Goal: Navigation & Orientation: Find specific page/section

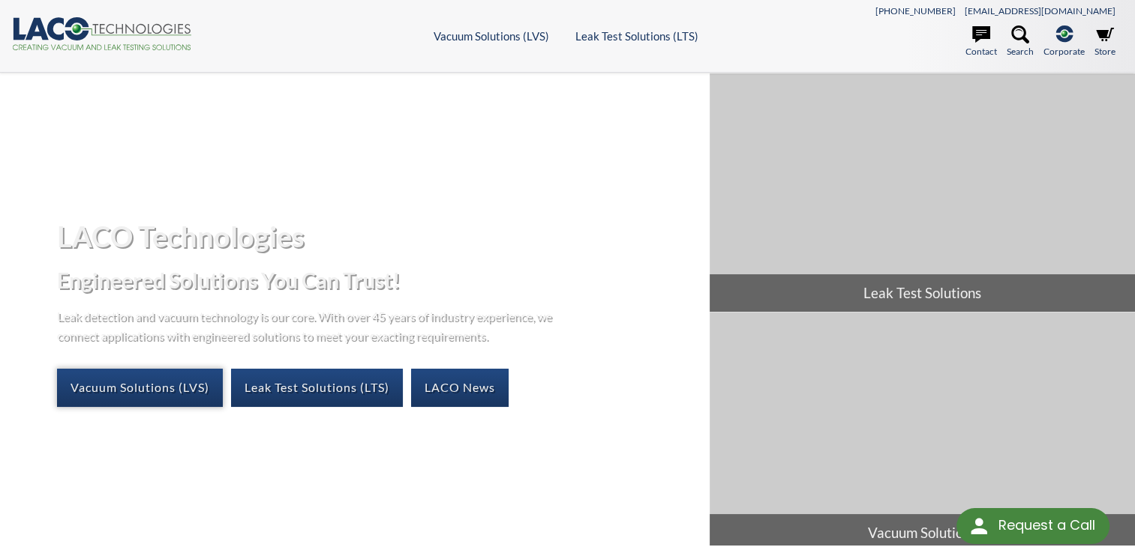
click at [178, 383] on link "Vacuum Solutions (LVS)" at bounding box center [140, 387] width 166 height 37
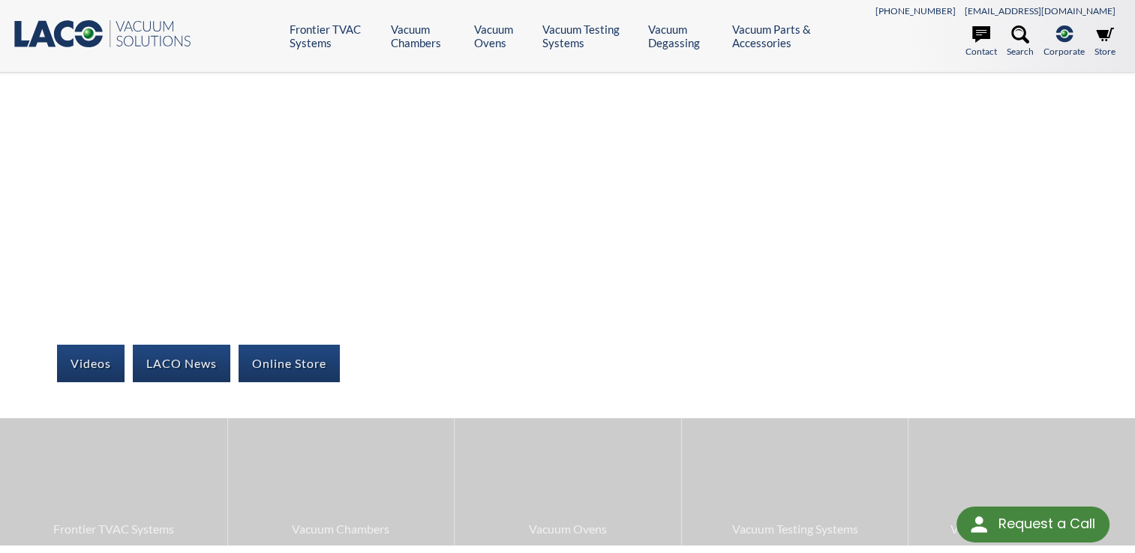
select select "Language Translate Widget"
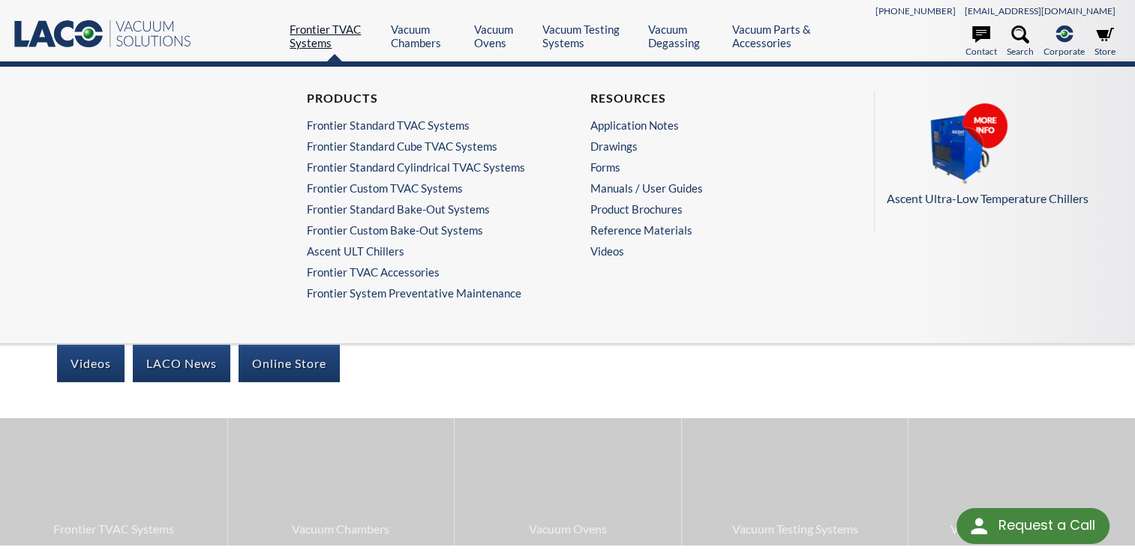
click at [333, 28] on link "Frontier TVAC Systems" at bounding box center [334, 35] width 90 height 27
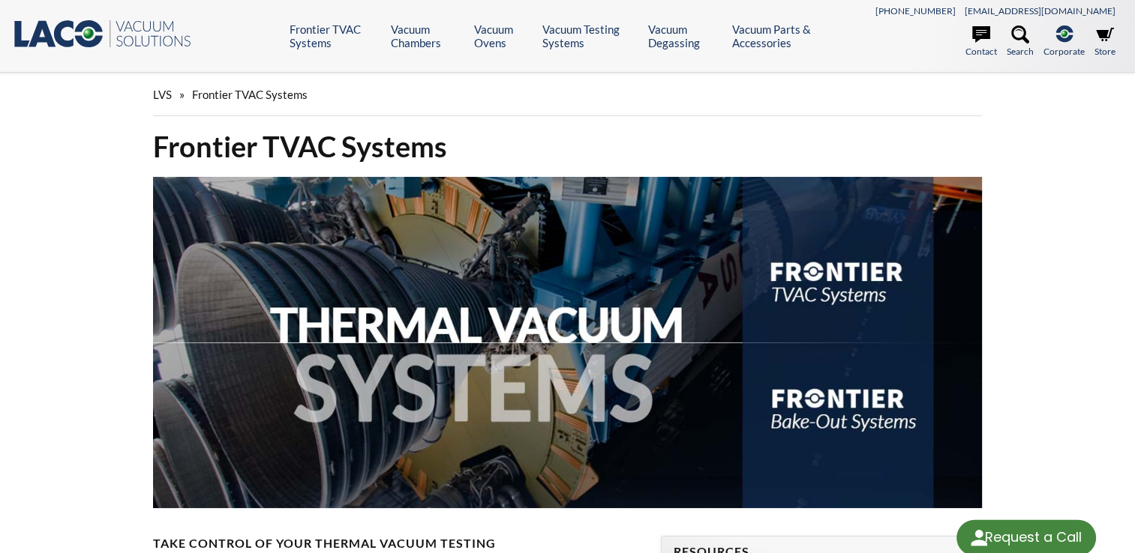
select select "Language Translate Widget"
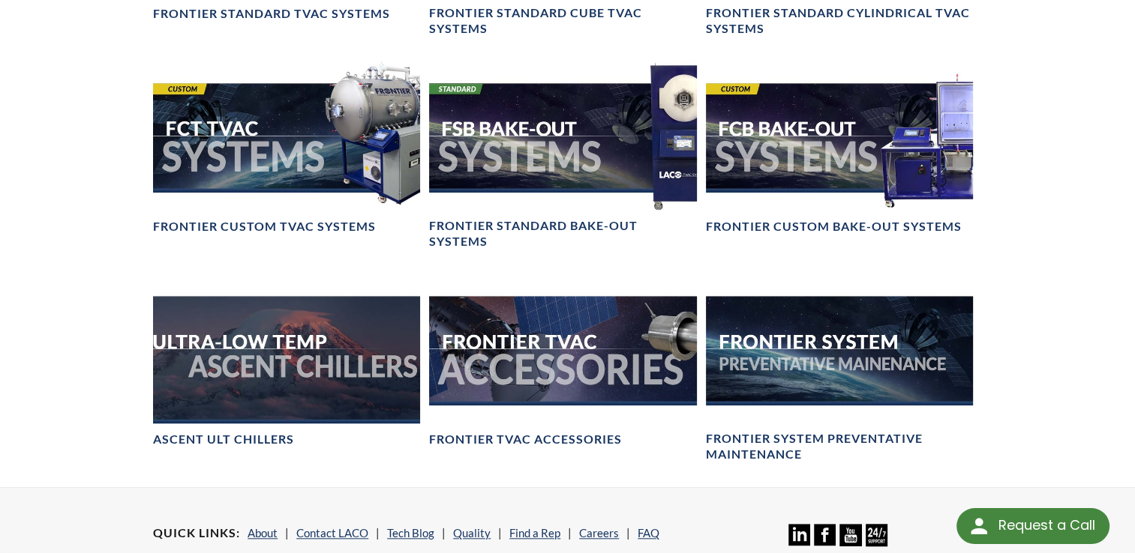
scroll to position [1350, 0]
